Goal: Task Accomplishment & Management: Complete application form

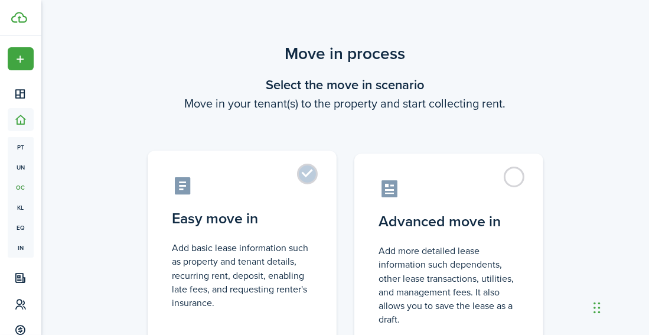
click at [304, 174] on label "Easy move in Add basic lease information such as property and tenant details, r…" at bounding box center [242, 249] width 189 height 197
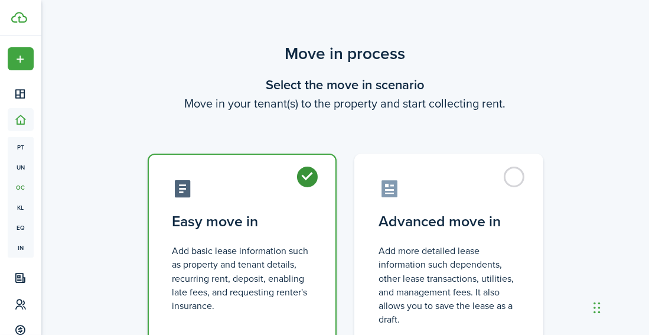
radio input "true"
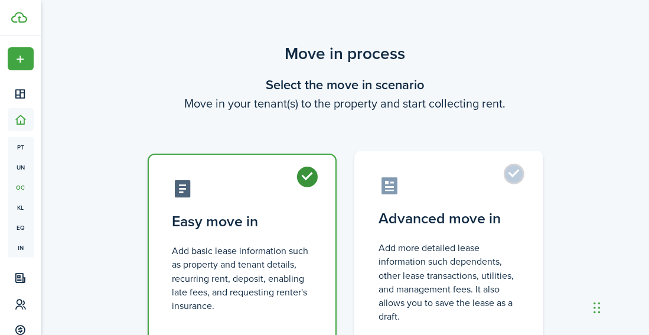
scroll to position [103, 0]
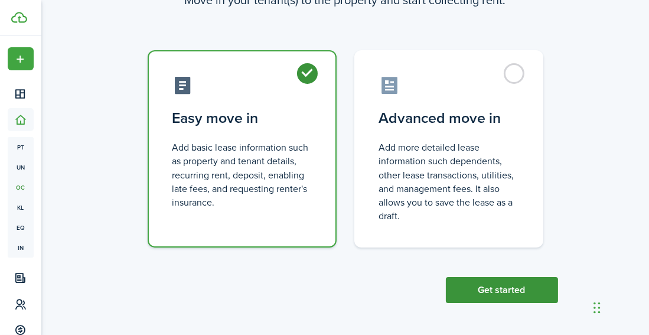
click at [508, 286] on button "Get started" at bounding box center [502, 290] width 112 height 26
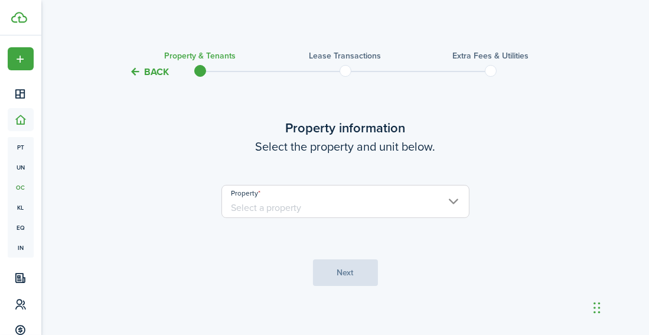
click at [447, 198] on input "Property" at bounding box center [345, 201] width 248 height 33
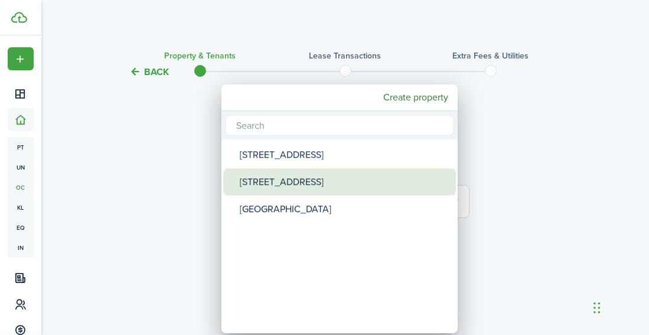
click at [295, 180] on div "[STREET_ADDRESS]" at bounding box center [344, 181] width 209 height 27
type input "[STREET_ADDRESS]"
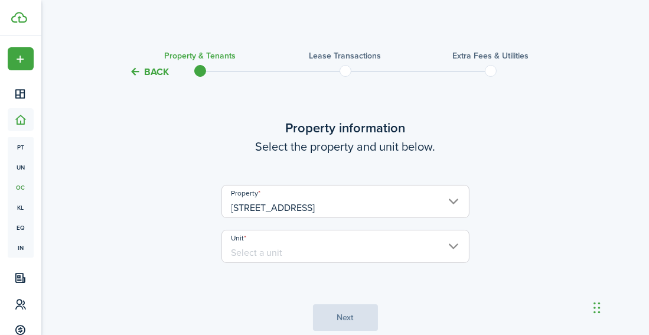
click at [323, 249] on input "Unit" at bounding box center [345, 246] width 248 height 33
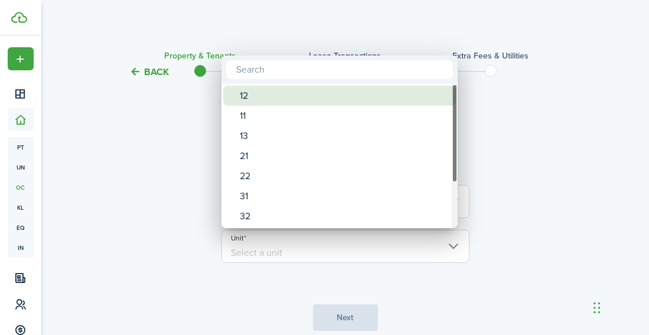
click at [272, 96] on div "12" at bounding box center [344, 96] width 209 height 20
type input "12"
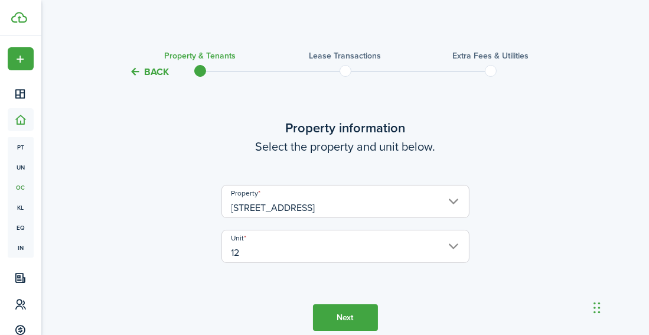
click at [333, 315] on button "Next" at bounding box center [345, 317] width 65 height 27
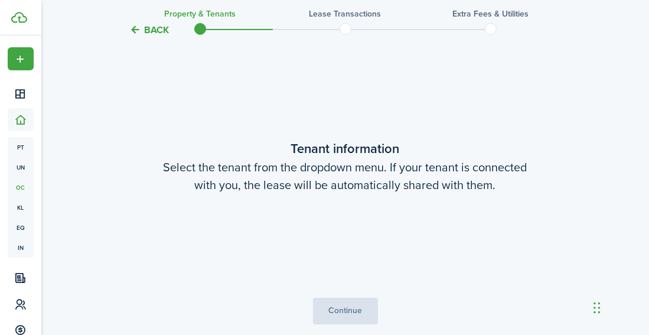
scroll to position [308, 0]
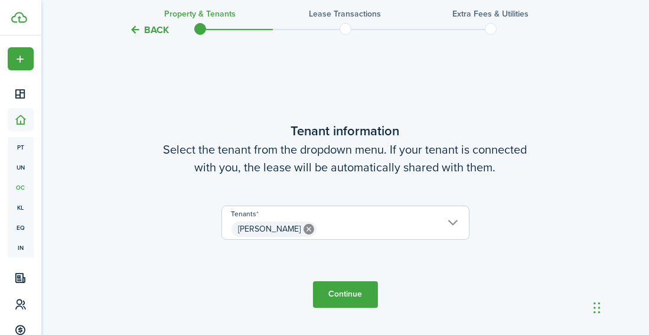
click at [337, 296] on button "Continue" at bounding box center [345, 294] width 65 height 27
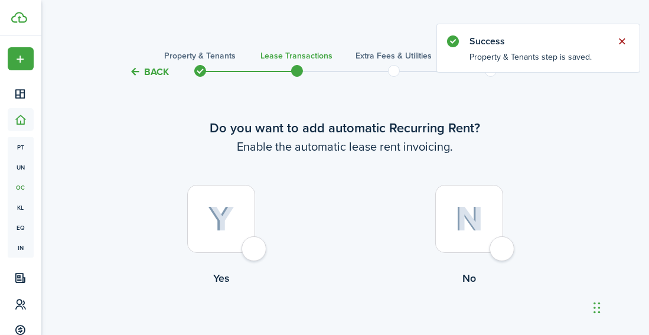
click at [619, 42] on button "Close notify" at bounding box center [622, 41] width 17 height 17
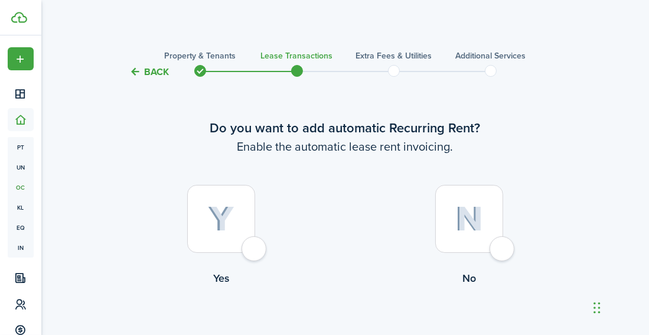
scroll to position [68, 0]
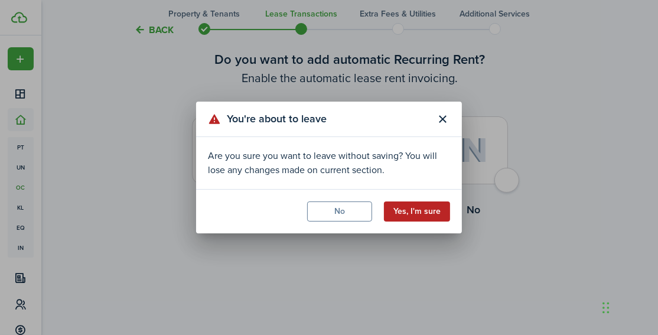
click at [419, 211] on button "Yes, I'm sure" at bounding box center [417, 211] width 66 height 20
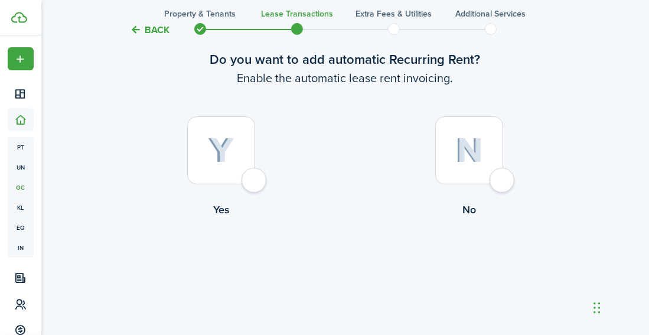
scroll to position [0, 0]
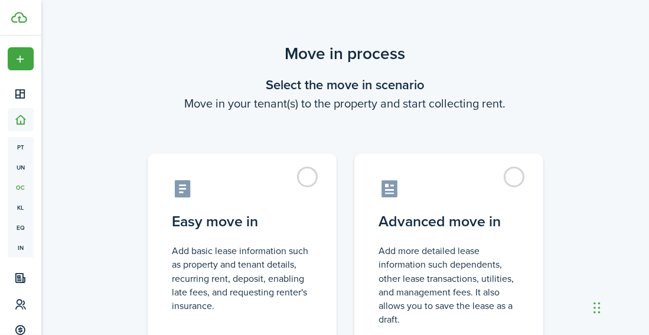
click at [256, 74] on scenario "Move in process Select the move in scenario Move in your tenant(s) to the prope…" at bounding box center [345, 223] width 437 height 365
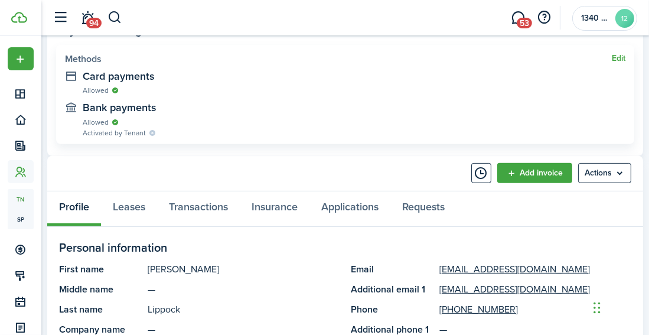
scroll to position [590, 0]
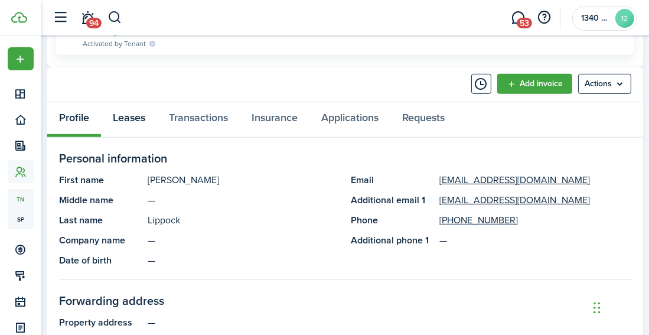
click at [136, 119] on link "Leases" at bounding box center [129, 119] width 56 height 35
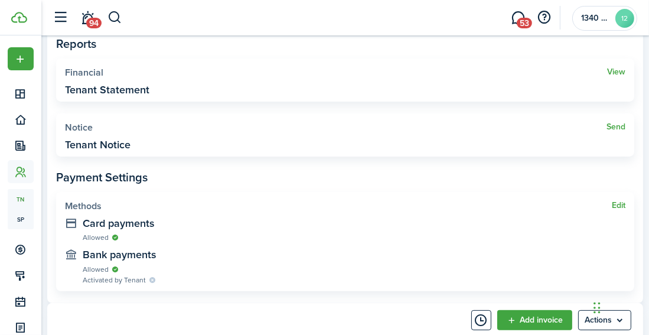
scroll to position [413, 0]
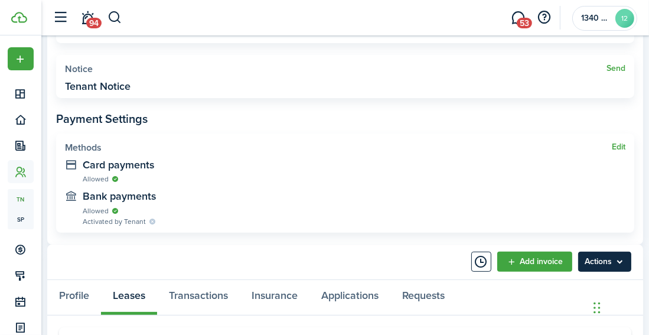
click at [593, 256] on menu-btn "Actions" at bounding box center [604, 261] width 53 height 20
click at [387, 195] on widget-stats-description "Bank payments" at bounding box center [354, 196] width 542 height 12
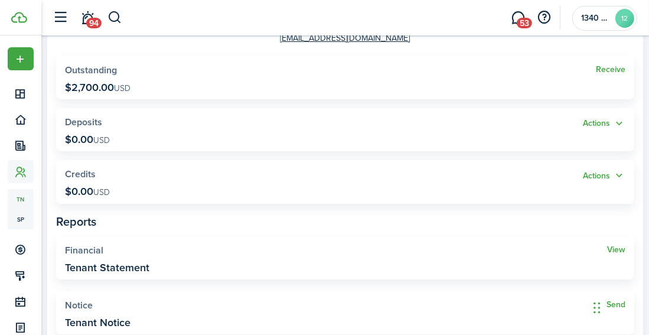
scroll to position [0, 0]
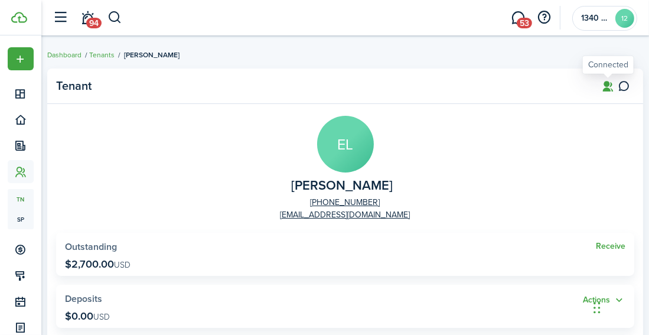
click at [607, 87] on icon at bounding box center [608, 86] width 12 height 12
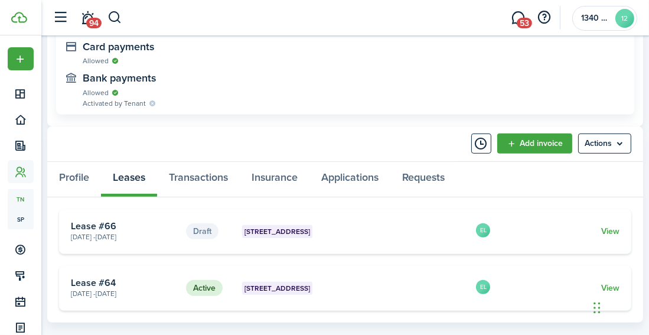
scroll to position [574, 0]
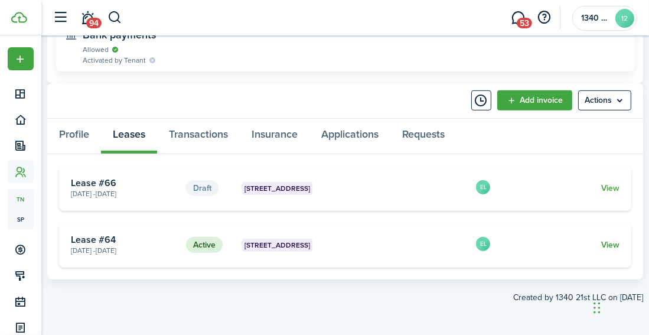
click at [604, 244] on link "View" at bounding box center [610, 244] width 18 height 12
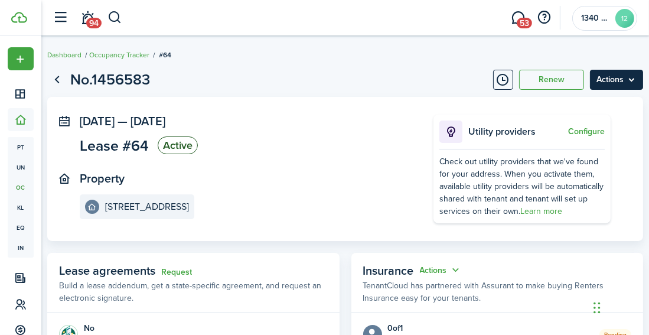
click at [617, 80] on menu-btn "Actions" at bounding box center [616, 80] width 53 height 20
click at [356, 83] on page-view-header "No.1456583 Renew Actions" at bounding box center [345, 79] width 596 height 22
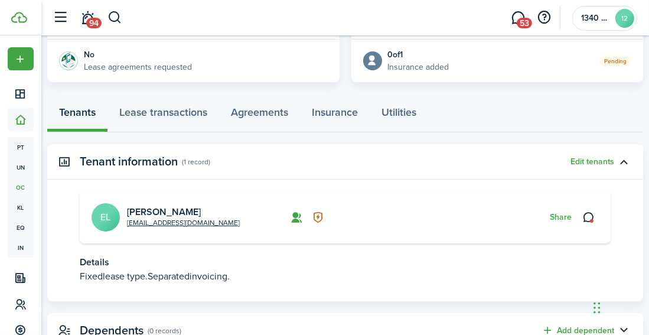
scroll to position [260, 0]
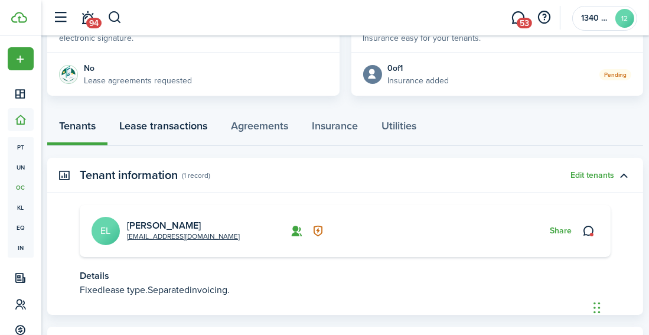
click at [198, 128] on link "Lease transactions" at bounding box center [163, 127] width 112 height 35
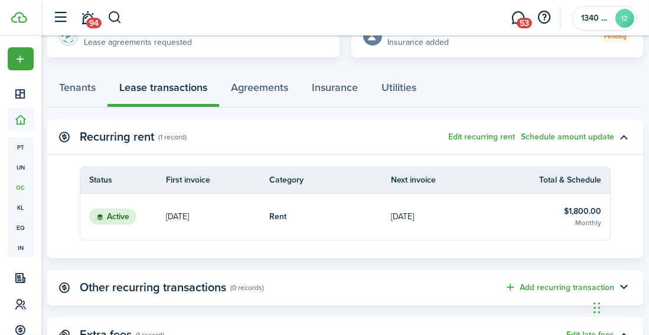
scroll to position [239, 0]
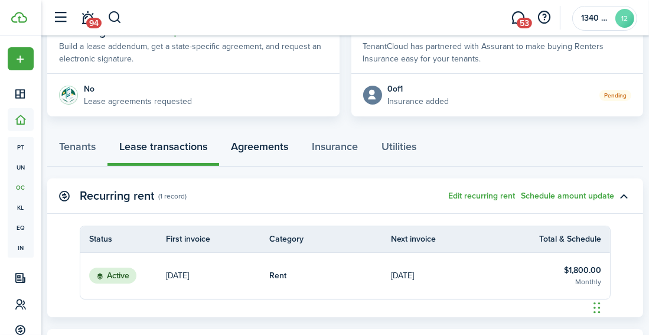
click at [273, 149] on link "Agreements" at bounding box center [259, 148] width 81 height 35
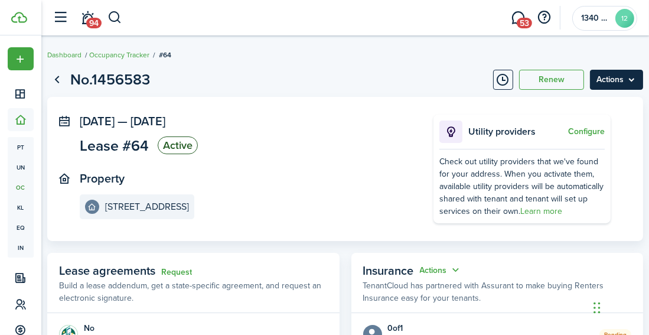
click at [611, 80] on menu-btn "Actions" at bounding box center [616, 80] width 53 height 20
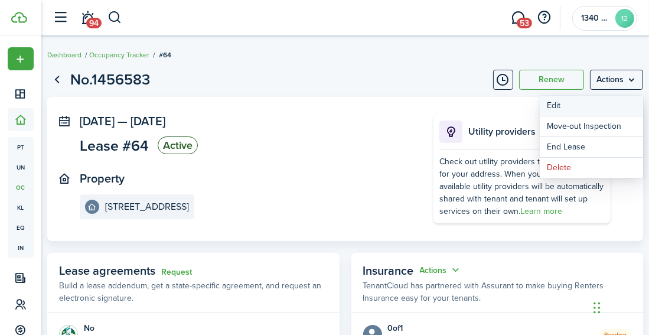
click at [570, 106] on button "Edit" at bounding box center [591, 106] width 103 height 20
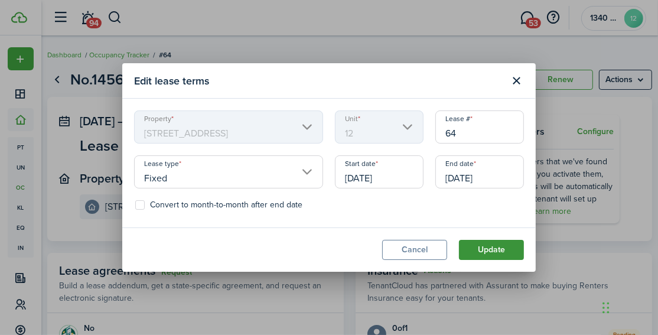
click at [483, 249] on button "Update" at bounding box center [491, 250] width 65 height 20
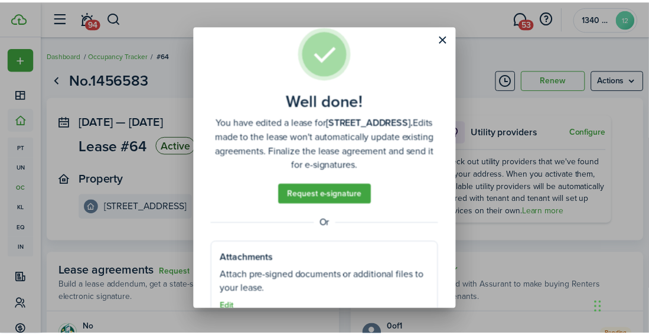
scroll to position [51, 0]
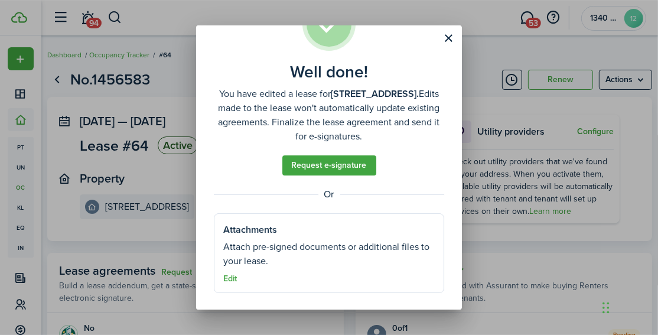
click at [316, 249] on well-done-section-description "Attach pre-signed documents or additional files to your lease." at bounding box center [328, 254] width 211 height 28
click at [228, 276] on button "Edit" at bounding box center [230, 278] width 14 height 9
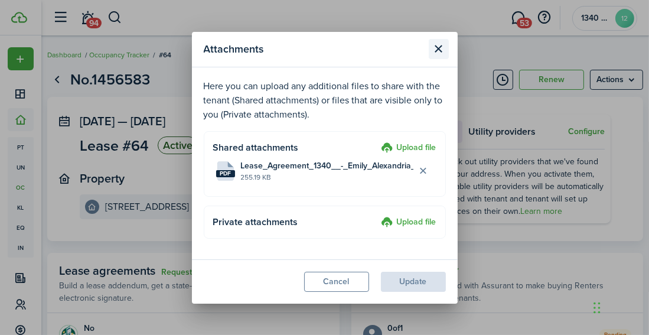
click at [442, 48] on button "Close modal" at bounding box center [439, 49] width 20 height 20
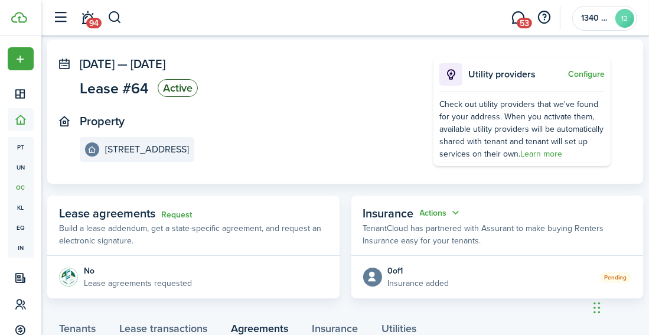
scroll to position [0, 0]
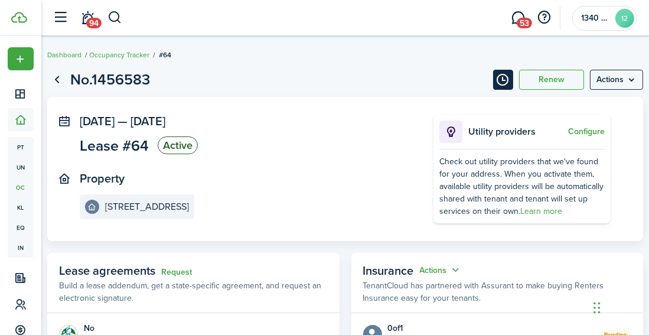
click at [505, 80] on button "Timeline" at bounding box center [503, 80] width 20 height 20
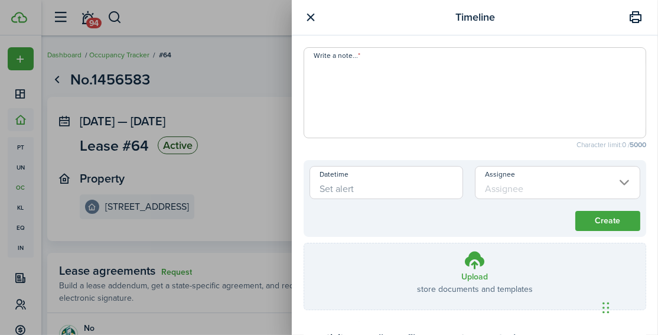
click at [306, 12] on button "button" at bounding box center [310, 17] width 15 height 15
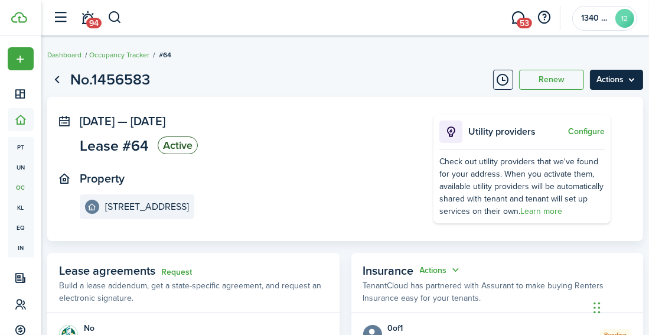
click at [612, 88] on menu-btn "Actions" at bounding box center [616, 80] width 53 height 20
click at [383, 83] on page-view-header "No.1456583 Renew Actions" at bounding box center [345, 79] width 596 height 22
click at [617, 85] on menu-btn "Actions" at bounding box center [616, 80] width 53 height 20
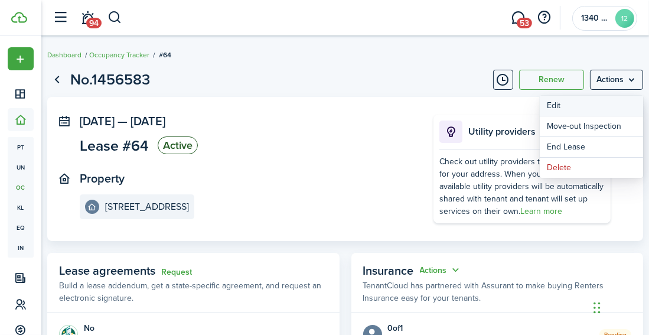
click at [557, 109] on button "Edit" at bounding box center [591, 106] width 103 height 20
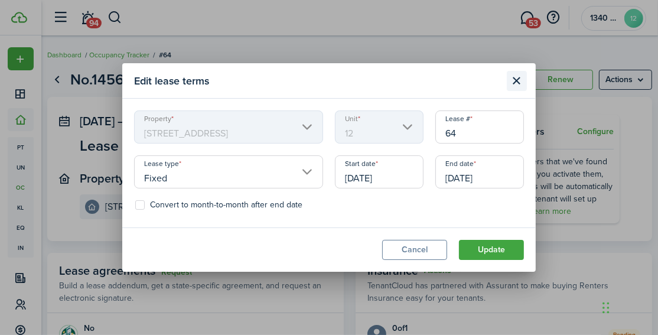
click at [518, 84] on button "Close modal" at bounding box center [516, 81] width 20 height 20
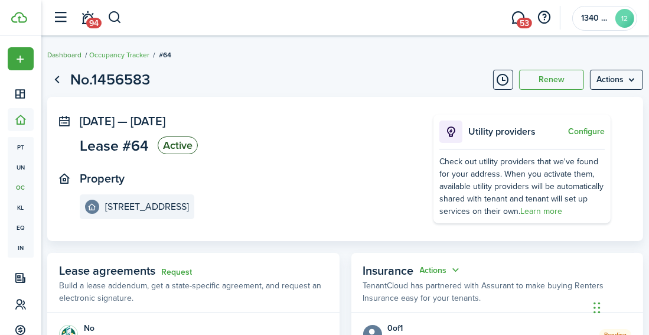
click at [76, 55] on link "Dashboard" at bounding box center [64, 55] width 34 height 11
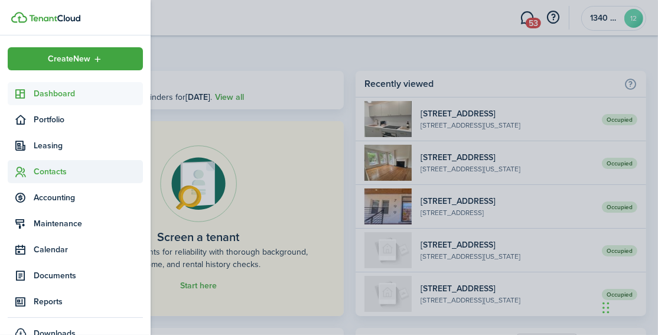
click at [19, 168] on icon at bounding box center [21, 172] width 12 height 12
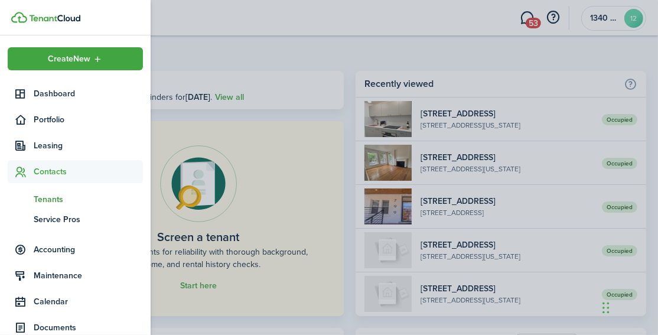
click at [60, 194] on span "Tenants" at bounding box center [88, 199] width 109 height 12
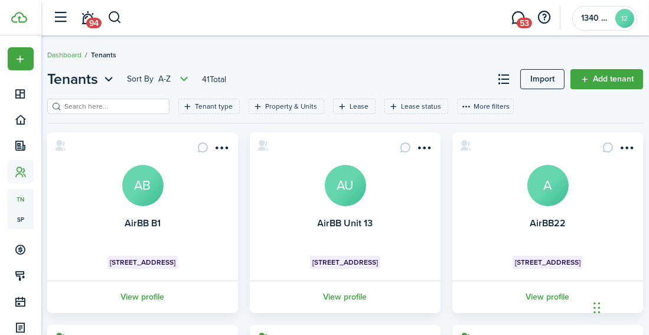
click at [121, 106] on input "search" at bounding box center [113, 106] width 104 height 11
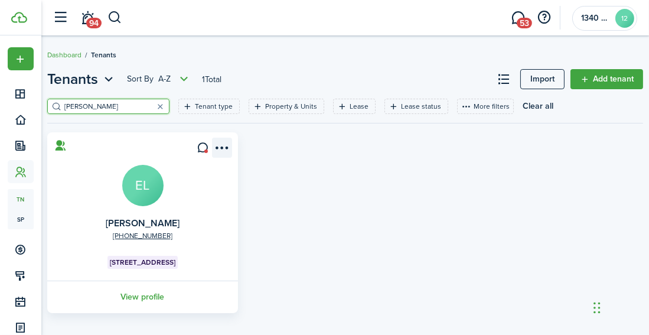
type input "[PERSON_NAME]"
click at [222, 149] on menu-btn-icon "Open menu" at bounding box center [222, 148] width 20 height 20
click at [90, 198] on card "[PHONE_NUMBER] [PERSON_NAME] EL [STREET_ADDRESS] View profile" at bounding box center [142, 222] width 191 height 181
click at [145, 297] on link "View profile" at bounding box center [142, 296] width 194 height 32
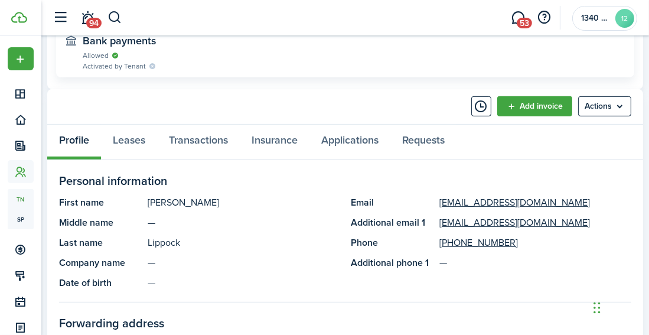
scroll to position [590, 0]
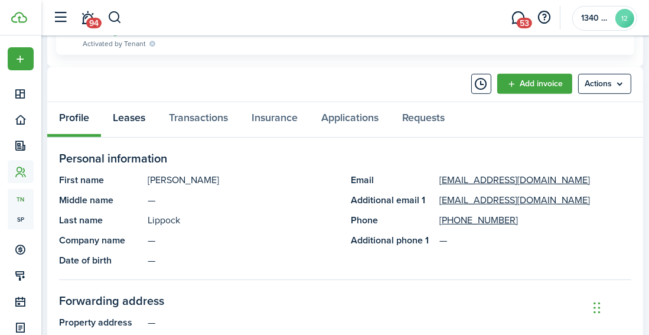
click at [129, 120] on link "Leases" at bounding box center [129, 119] width 56 height 35
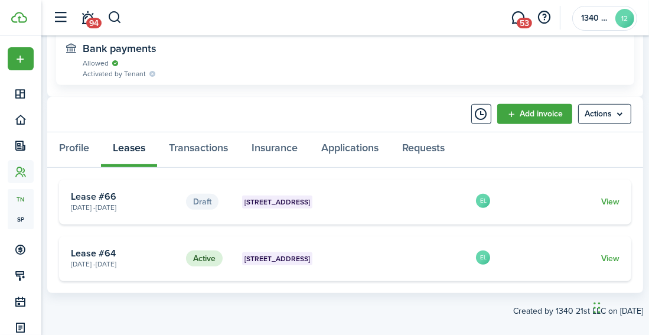
scroll to position [574, 0]
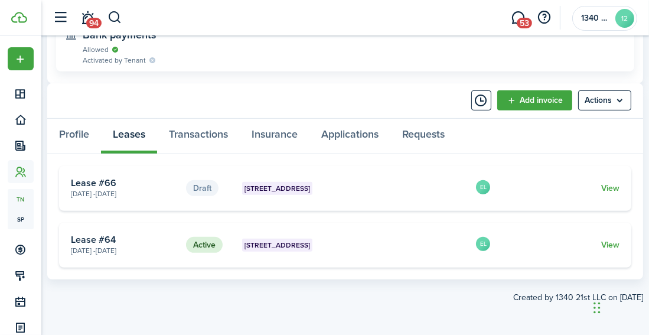
click at [406, 244] on card-extra-content "[STREET_ADDRESS]" at bounding box center [354, 244] width 224 height 13
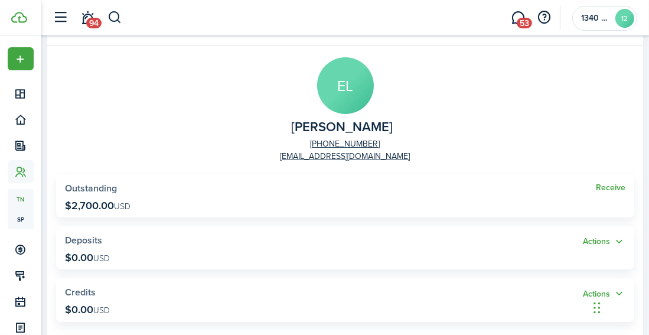
scroll to position [0, 0]
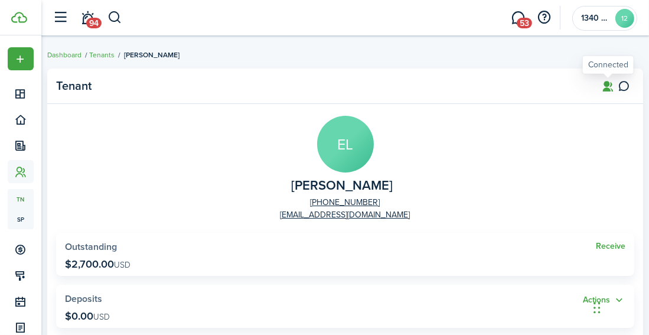
click at [607, 83] on icon at bounding box center [608, 86] width 12 height 12
click at [626, 83] on icon at bounding box center [624, 86] width 12 height 12
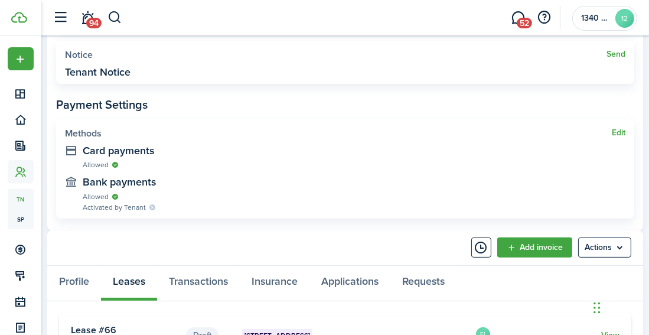
scroll to position [531, 0]
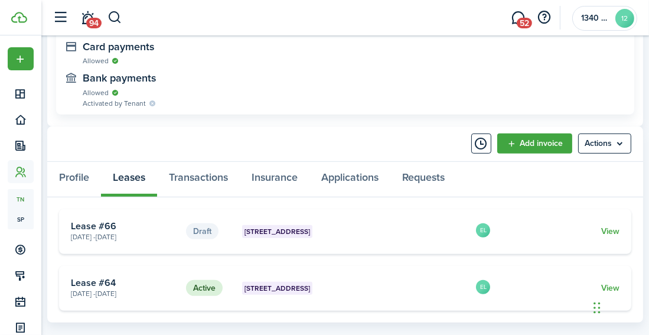
click at [590, 155] on panel-main-header "Add invoice Actions" at bounding box center [345, 143] width 596 height 35
click at [597, 148] on menu-btn "Actions" at bounding box center [604, 143] width 53 height 20
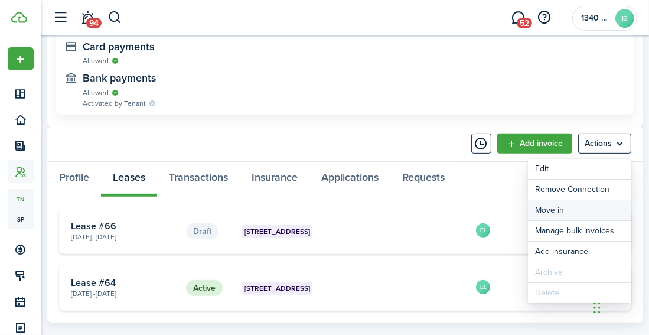
click at [560, 208] on link "Move in" at bounding box center [579, 210] width 103 height 20
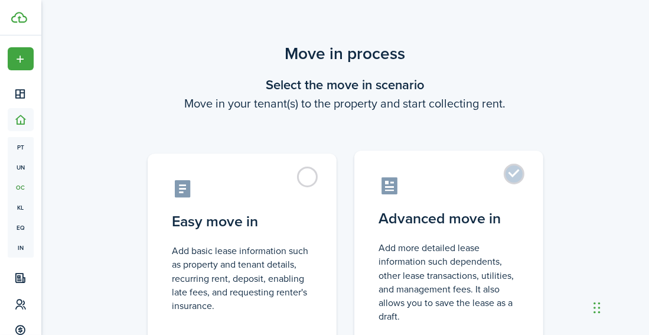
scroll to position [59, 0]
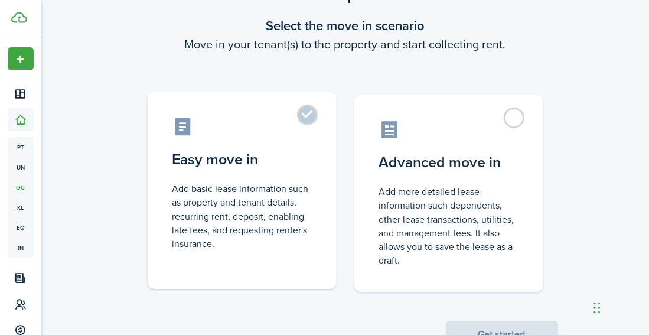
click at [294, 117] on control-radio-card-icon at bounding box center [241, 126] width 139 height 21
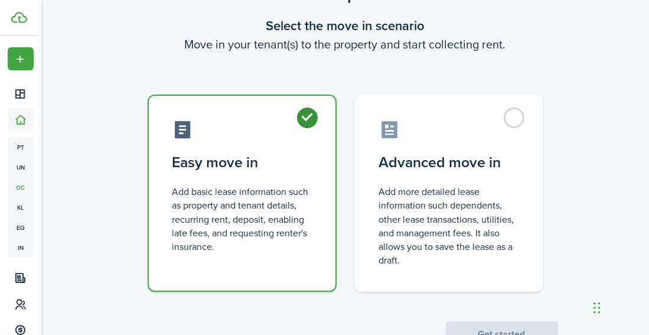
radio input "true"
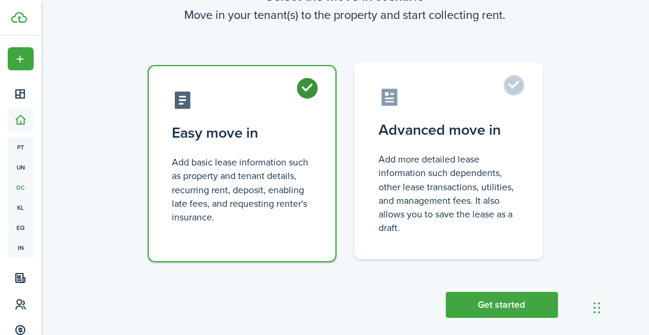
scroll to position [103, 0]
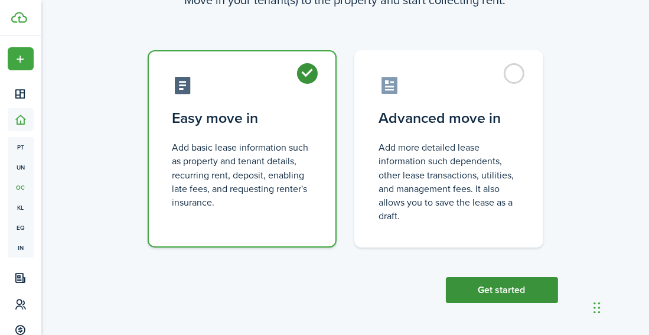
click at [514, 295] on button "Get started" at bounding box center [502, 290] width 112 height 26
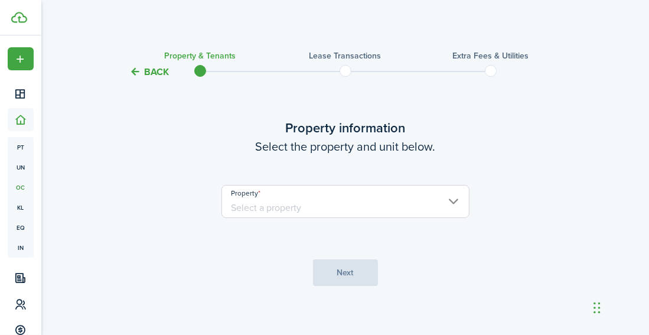
click at [438, 192] on input "Property" at bounding box center [345, 201] width 248 height 33
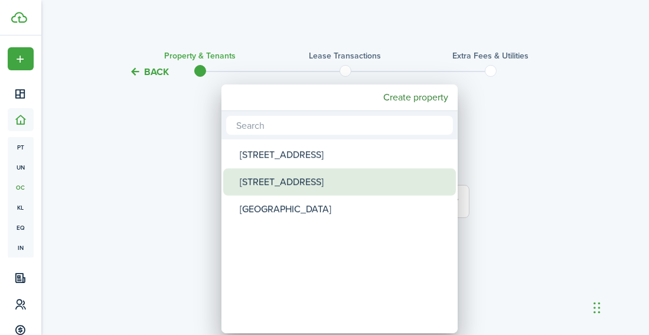
click at [305, 181] on div "[STREET_ADDRESS]" at bounding box center [344, 181] width 209 height 27
type input "[STREET_ADDRESS]"
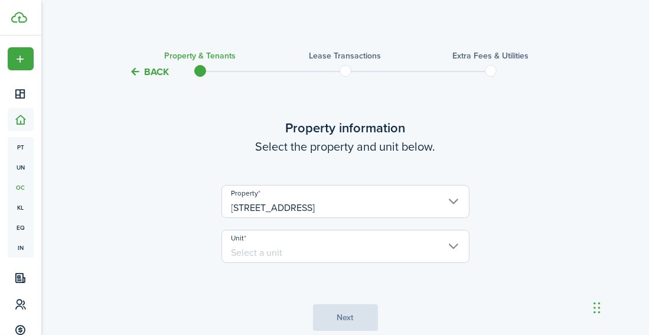
click at [322, 240] on input "Unit" at bounding box center [345, 246] width 248 height 33
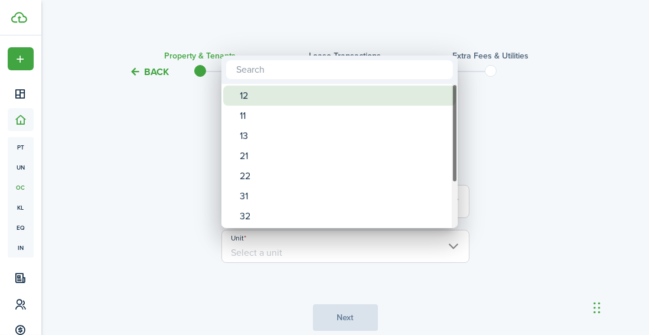
click at [264, 97] on div "12" at bounding box center [344, 96] width 209 height 20
type input "12"
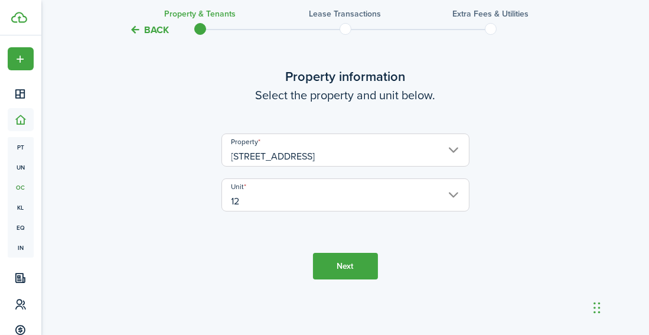
click at [346, 263] on button "Next" at bounding box center [345, 266] width 65 height 27
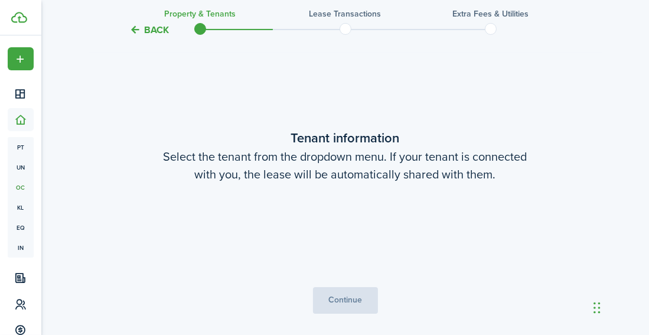
scroll to position [308, 0]
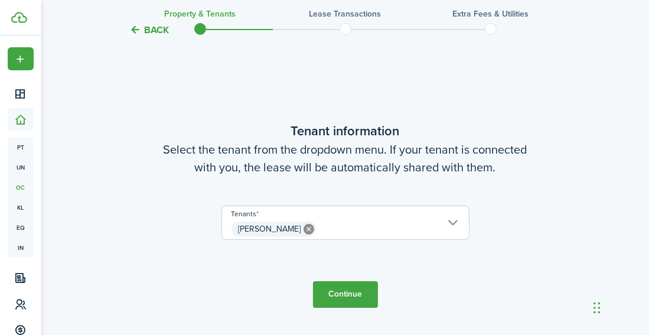
click at [347, 295] on button "Continue" at bounding box center [345, 294] width 65 height 27
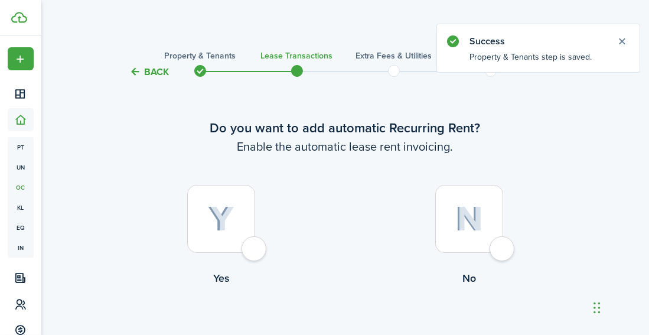
click at [255, 249] on div at bounding box center [221, 219] width 68 height 68
radio input "true"
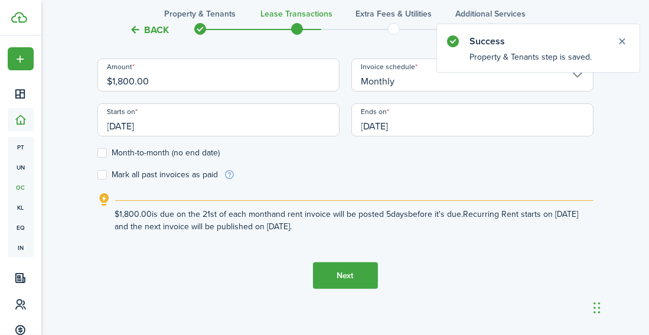
scroll to position [413, 0]
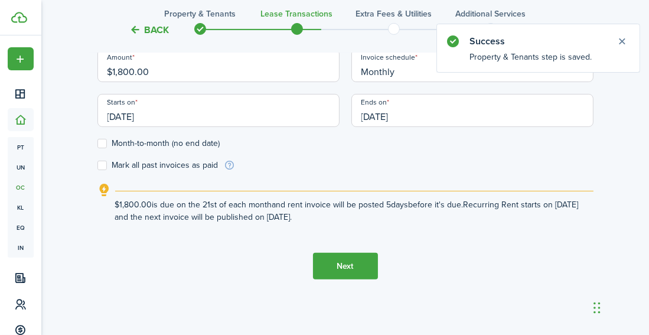
click at [338, 271] on button "Next" at bounding box center [345, 266] width 65 height 27
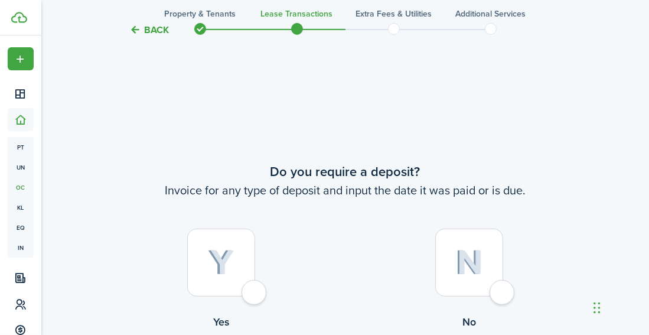
scroll to position [668, 0]
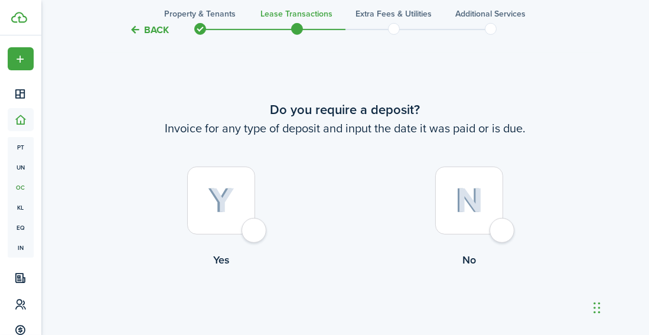
click at [255, 233] on div at bounding box center [221, 200] width 68 height 68
radio input "true"
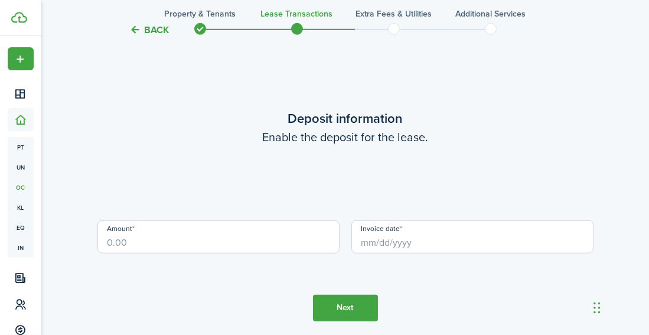
scroll to position [1004, 0]
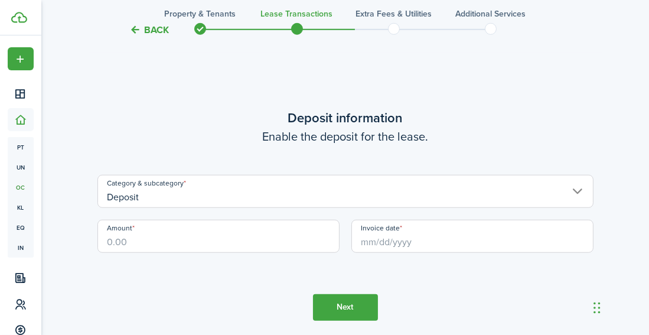
click at [257, 238] on input "Amount" at bounding box center [218, 236] width 242 height 33
type input "$900.00"
click at [312, 272] on tc-wizard-step "Deposit information Enable the deposit for the lease. Category & subcategory De…" at bounding box center [345, 214] width 496 height 335
click at [378, 245] on input "Invoice date" at bounding box center [472, 236] width 242 height 33
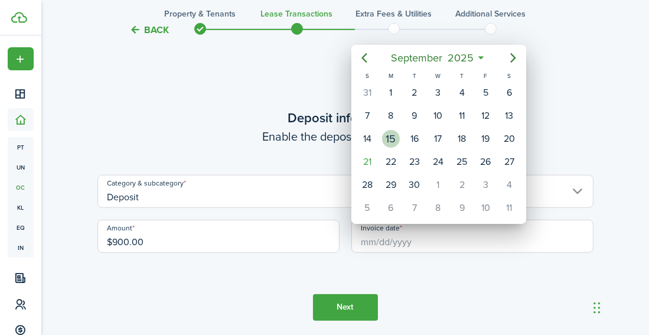
click at [388, 131] on div "15" at bounding box center [391, 139] width 18 height 18
type input "[DATE]"
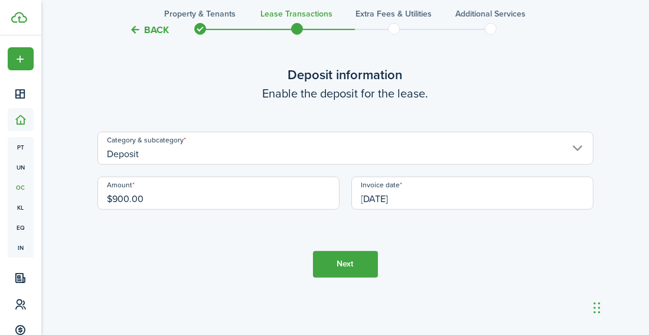
scroll to position [1063, 0]
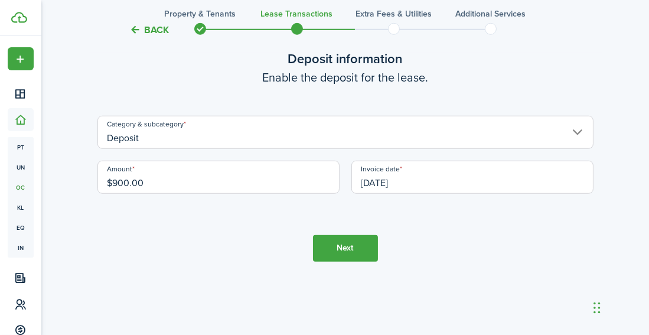
click at [346, 247] on button "Next" at bounding box center [345, 248] width 65 height 27
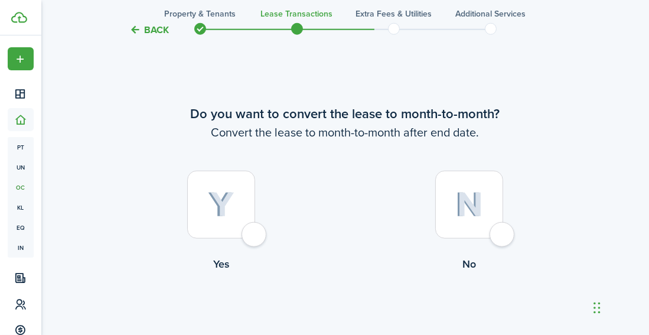
scroll to position [1338, 0]
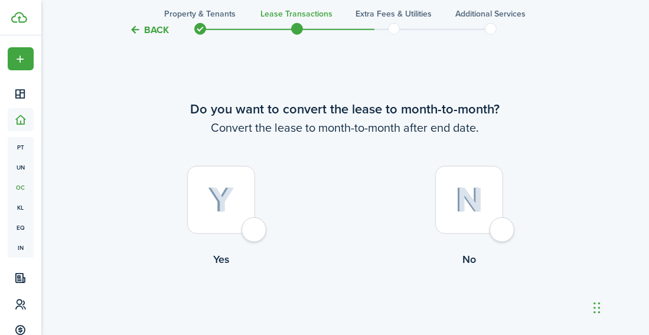
click at [496, 233] on div at bounding box center [469, 200] width 68 height 68
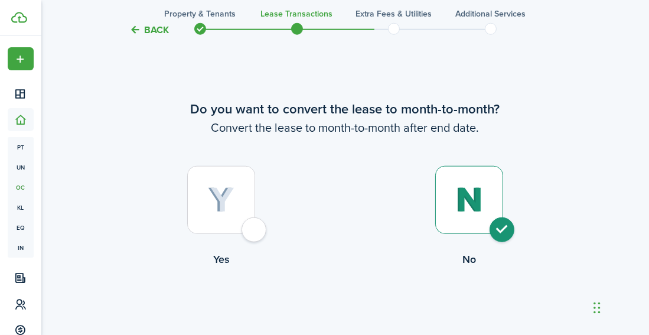
radio input "true"
click at [349, 312] on button "Continue" at bounding box center [345, 315] width 65 height 27
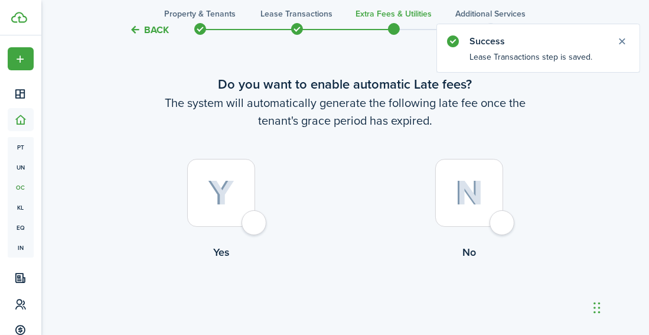
scroll to position [27, 0]
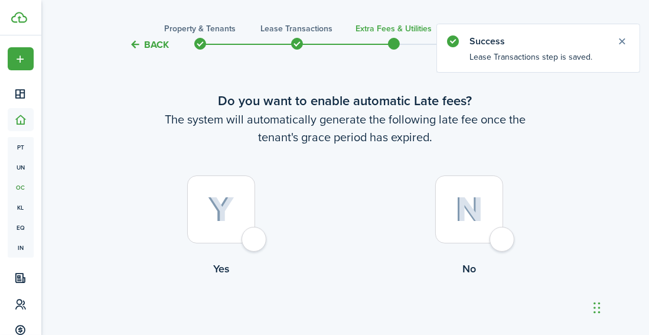
click at [255, 241] on div at bounding box center [221, 209] width 68 height 68
radio input "true"
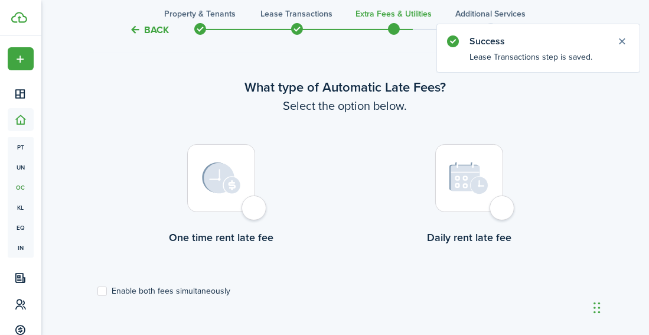
scroll to position [342, 0]
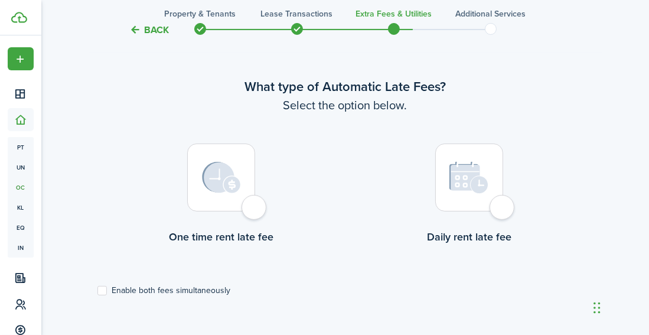
click at [255, 207] on div at bounding box center [221, 177] width 68 height 68
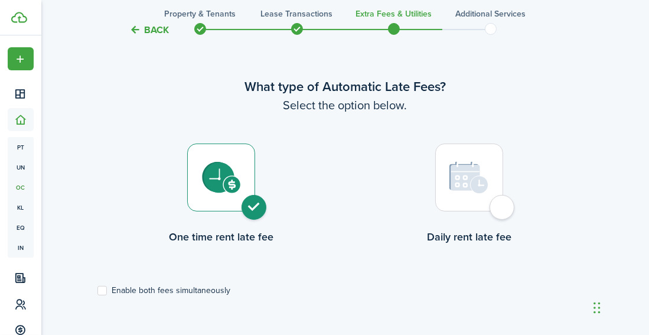
radio input "true"
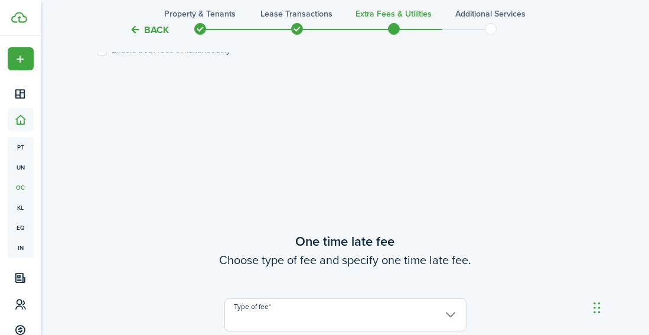
scroll to position [677, 0]
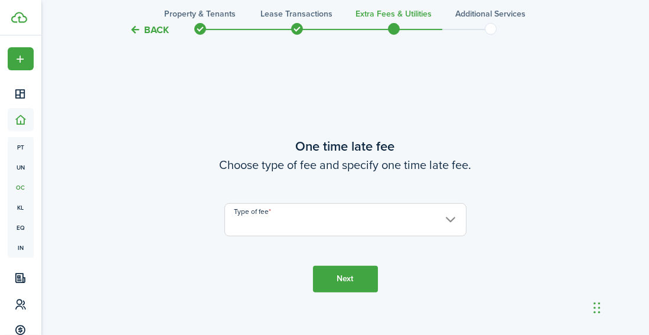
click at [347, 229] on input "Type of fee" at bounding box center [345, 219] width 242 height 33
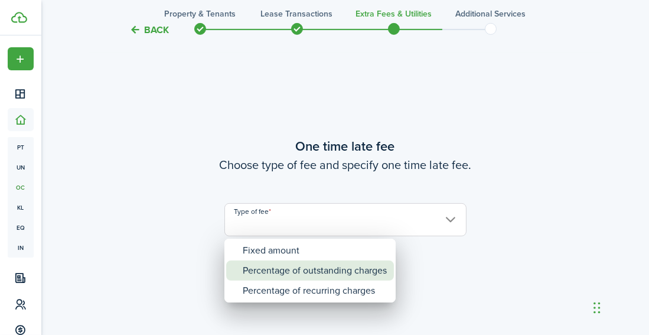
click at [294, 267] on div "Percentage of outstanding charges" at bounding box center [315, 270] width 144 height 20
type input "Percentage of outstanding charges"
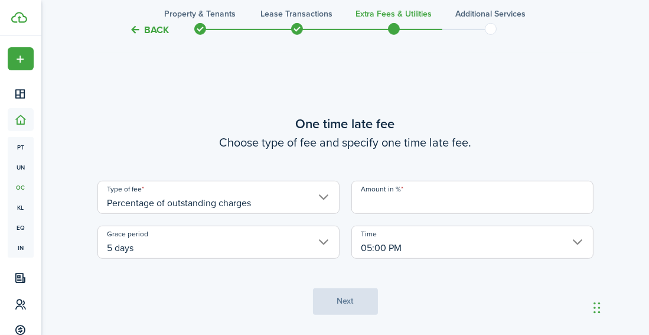
click at [397, 207] on input "Amount in %" at bounding box center [472, 197] width 242 height 33
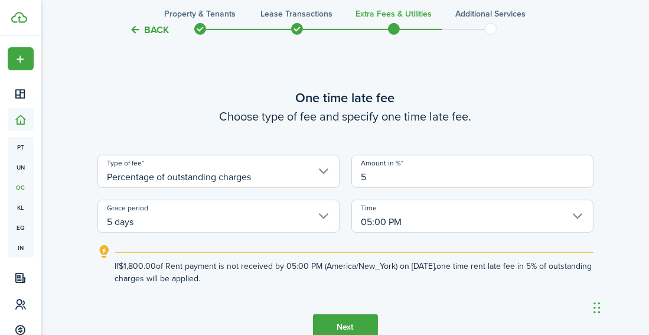
type input "5"
click at [278, 249] on explanation "If $1,800.00 of Rent payment is not received by 05:00 PM (America/New_York) on …" at bounding box center [345, 264] width 496 height 40
click at [351, 323] on button "Next" at bounding box center [345, 327] width 65 height 27
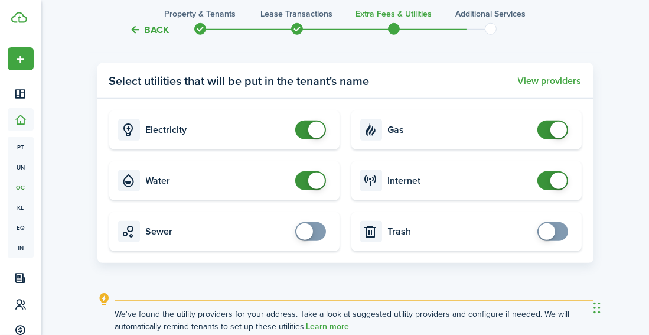
scroll to position [1130, 0]
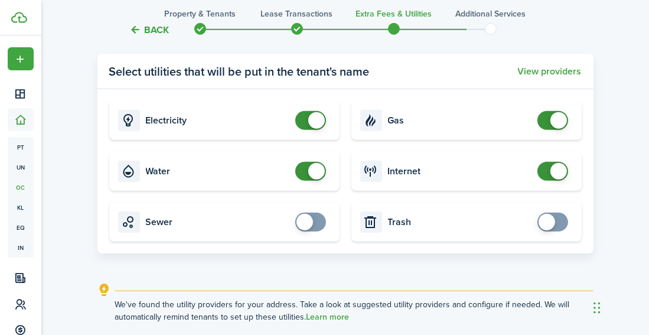
checkbox input "false"
click at [547, 172] on span at bounding box center [553, 171] width 12 height 19
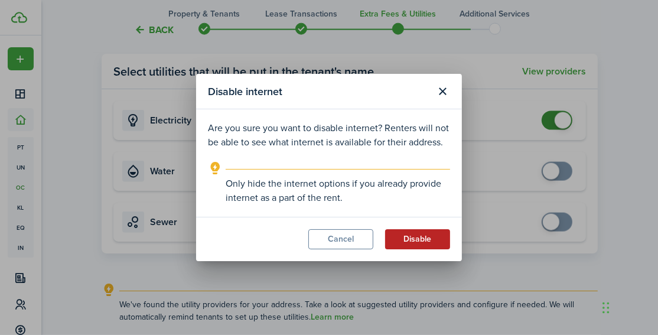
click at [420, 235] on button "Disable" at bounding box center [417, 239] width 65 height 20
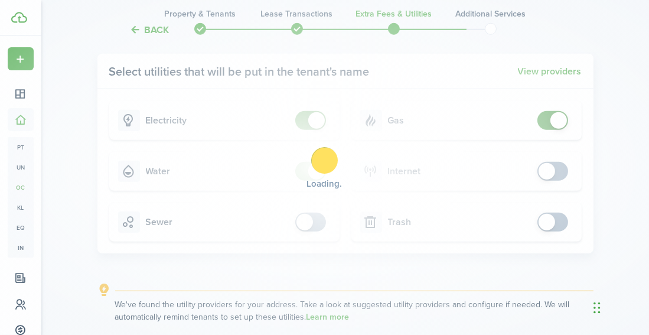
checkbox input "false"
click at [550, 119] on span at bounding box center [553, 120] width 12 height 19
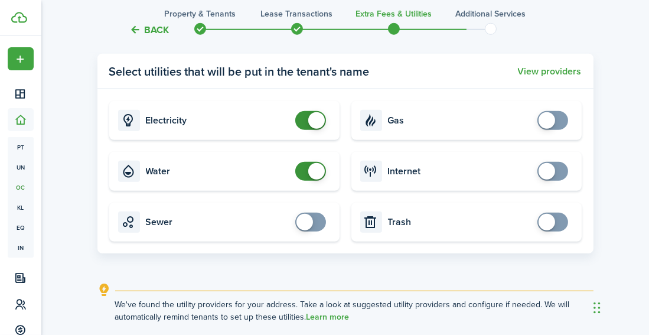
checkbox input "false"
click at [305, 124] on span at bounding box center [311, 120] width 12 height 19
checkbox input "false"
click at [305, 175] on span at bounding box center [311, 171] width 12 height 19
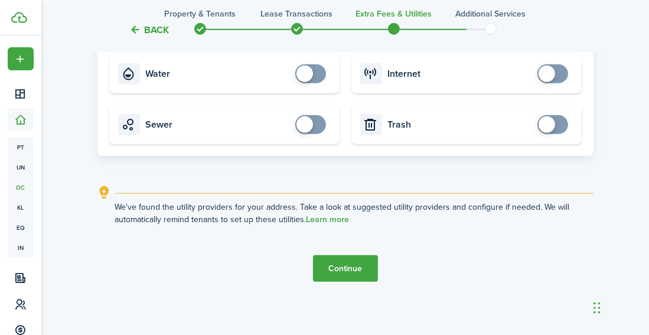
scroll to position [1231, 0]
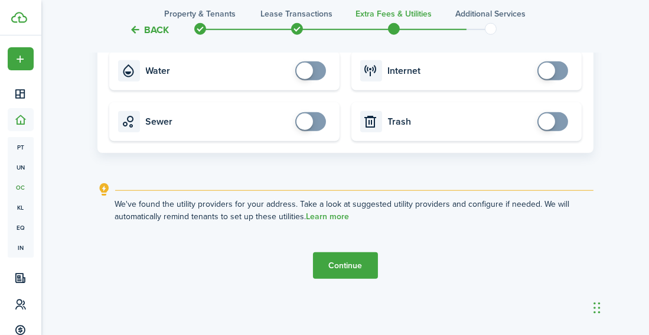
click at [361, 276] on button "Continue" at bounding box center [345, 265] width 65 height 27
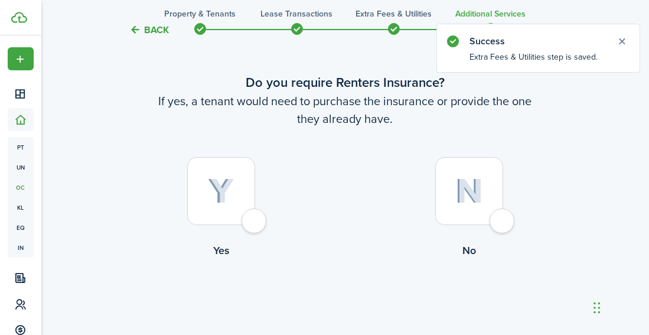
scroll to position [58, 0]
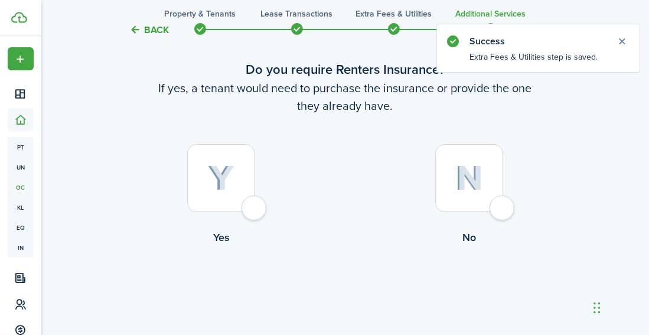
click at [255, 209] on div at bounding box center [221, 178] width 68 height 68
radio input "true"
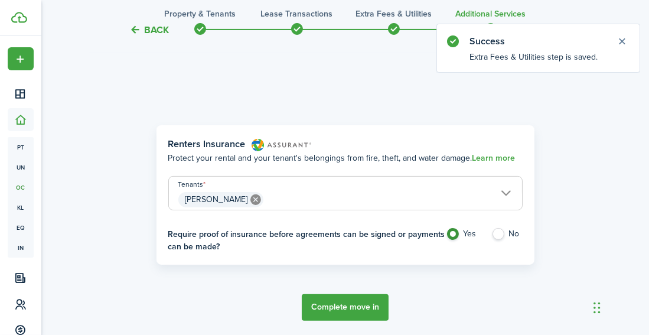
scroll to position [342, 0]
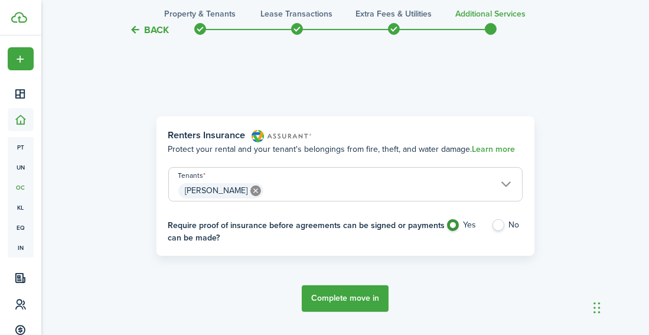
click at [497, 221] on label "No" at bounding box center [506, 228] width 31 height 18
radio input "false"
radio input "true"
click at [333, 293] on button "Complete move in" at bounding box center [345, 298] width 87 height 27
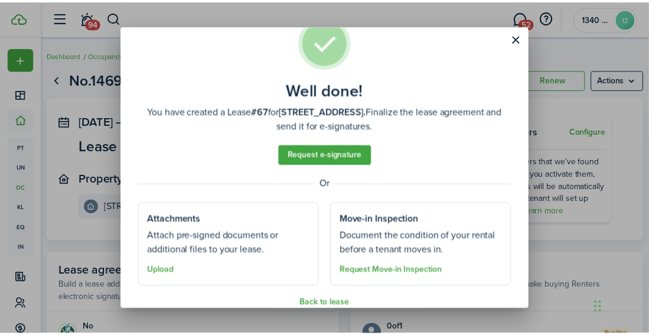
scroll to position [49, 0]
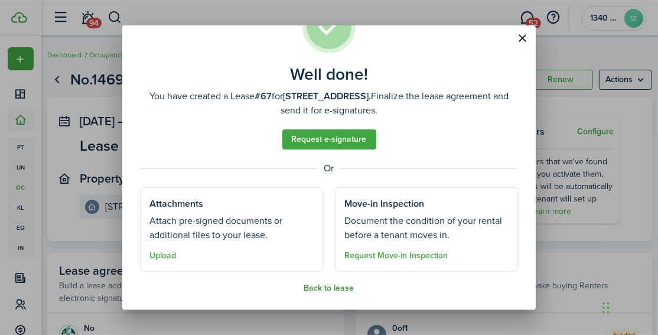
click at [311, 288] on button "Back to lease" at bounding box center [329, 287] width 50 height 9
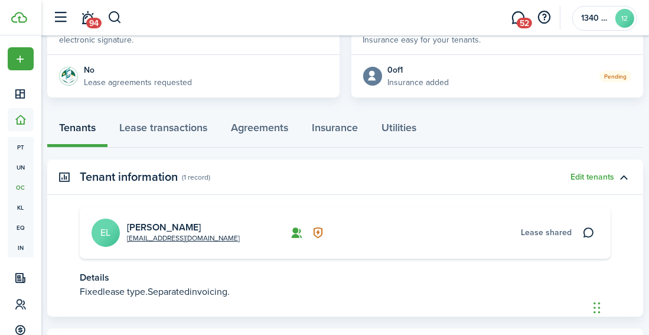
scroll to position [200, 0]
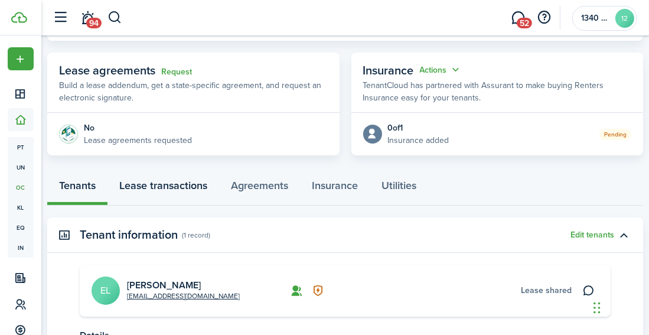
click at [189, 187] on link "Lease transactions" at bounding box center [163, 187] width 112 height 35
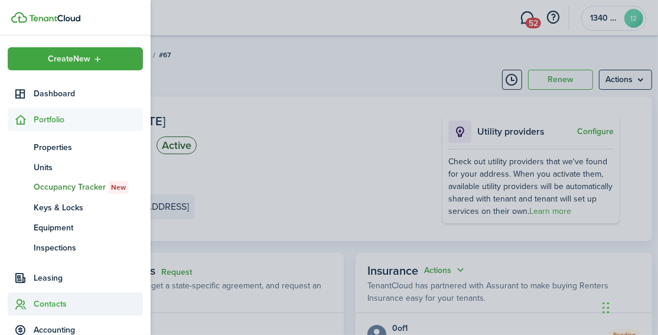
click at [54, 302] on span "Contacts" at bounding box center [88, 304] width 109 height 12
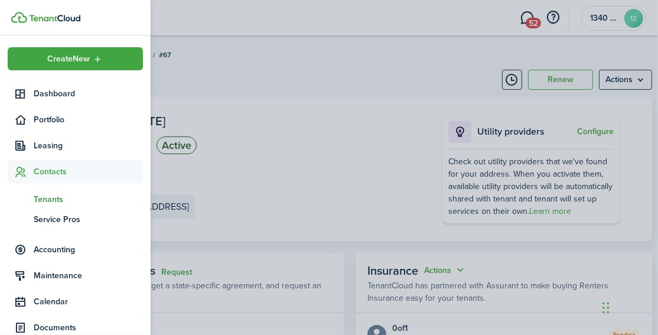
click at [59, 195] on span "Tenants" at bounding box center [88, 199] width 109 height 12
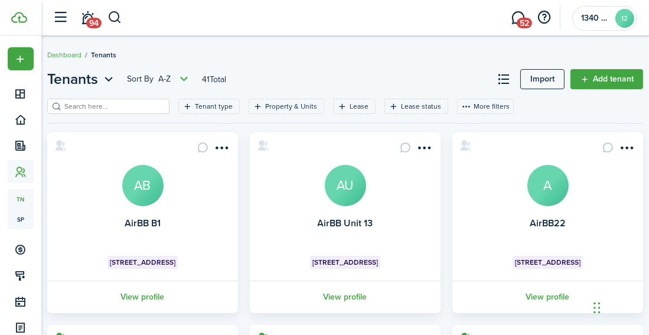
click at [100, 106] on input "search" at bounding box center [113, 106] width 104 height 11
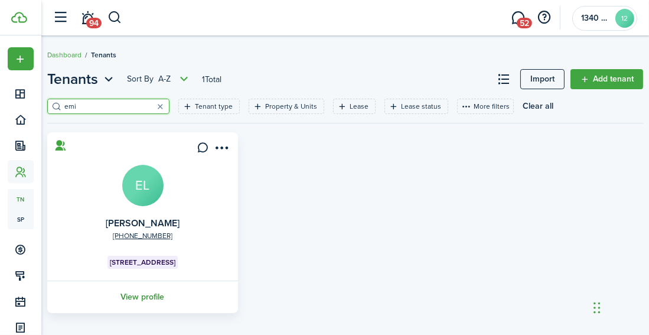
type input "emi"
click at [147, 290] on link "View profile" at bounding box center [142, 296] width 194 height 32
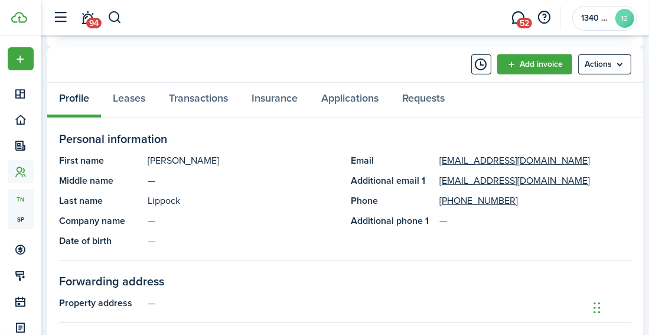
scroll to position [590, 0]
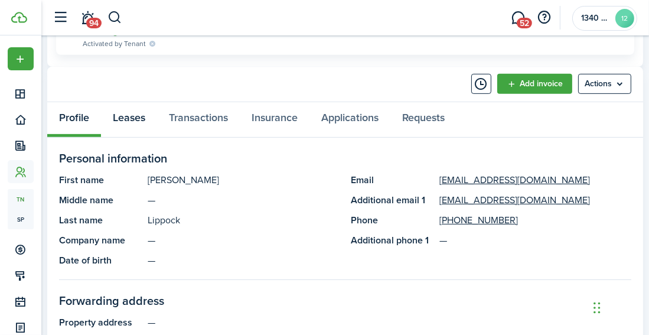
click at [130, 120] on link "Leases" at bounding box center [129, 119] width 56 height 35
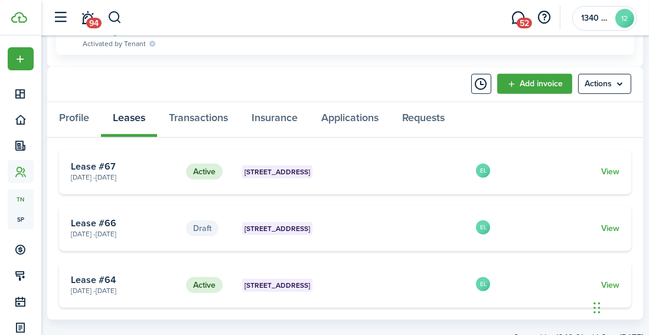
scroll to position [630, 0]
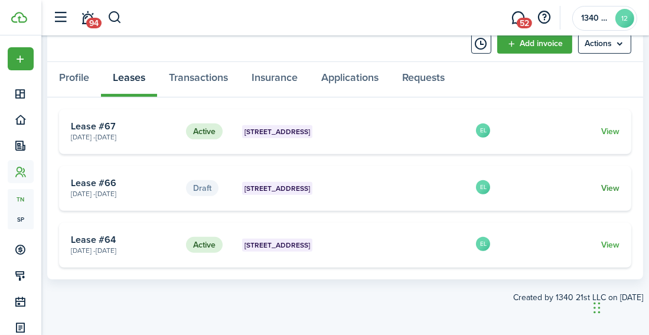
click at [601, 187] on link "View" at bounding box center [610, 188] width 18 height 12
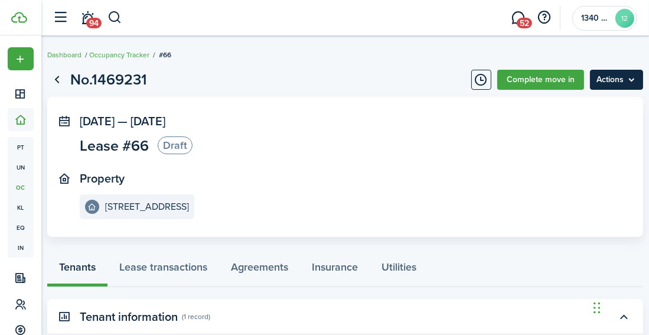
click at [623, 74] on menu-btn "Actions" at bounding box center [616, 80] width 53 height 20
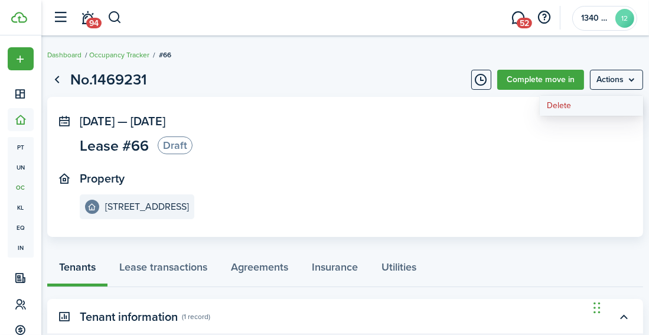
click at [572, 104] on button "Delete" at bounding box center [591, 106] width 103 height 20
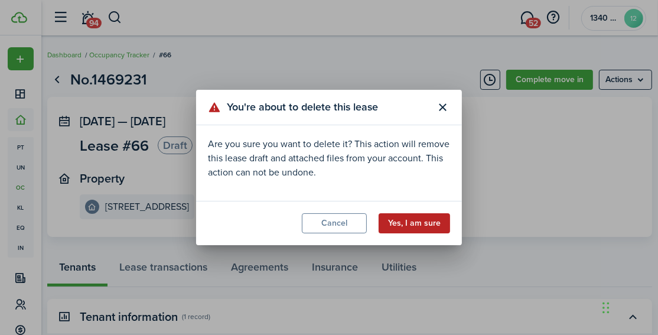
click at [421, 226] on button "Yes, I am sure" at bounding box center [413, 223] width 71 height 20
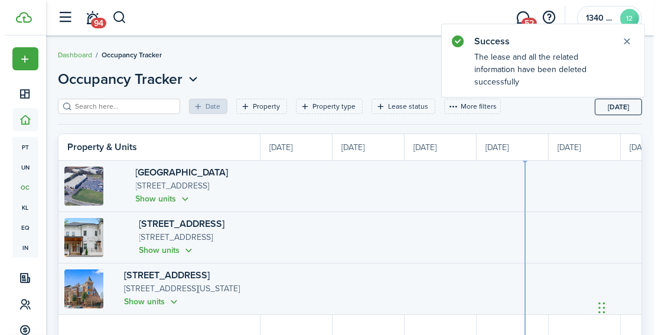
scroll to position [0, 215]
